Goal: Transaction & Acquisition: Purchase product/service

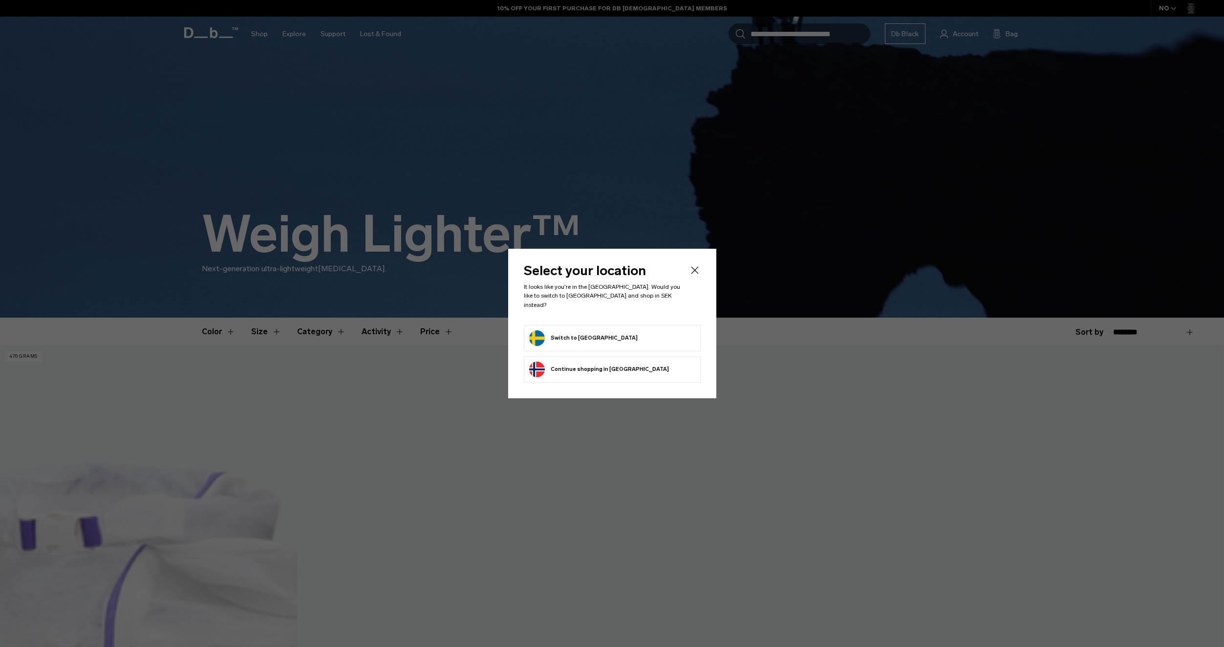
click at [576, 330] on button "Switch to Sweden" at bounding box center [583, 338] width 109 height 16
